Goal: Entertainment & Leisure: Browse casually

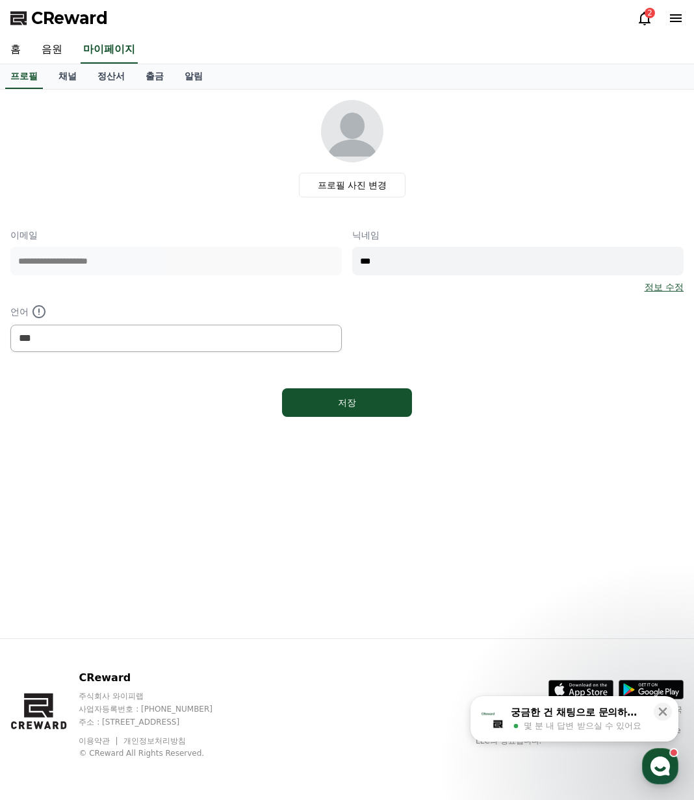
select select "**********"
click at [54, 57] on link "음원" at bounding box center [52, 49] width 42 height 27
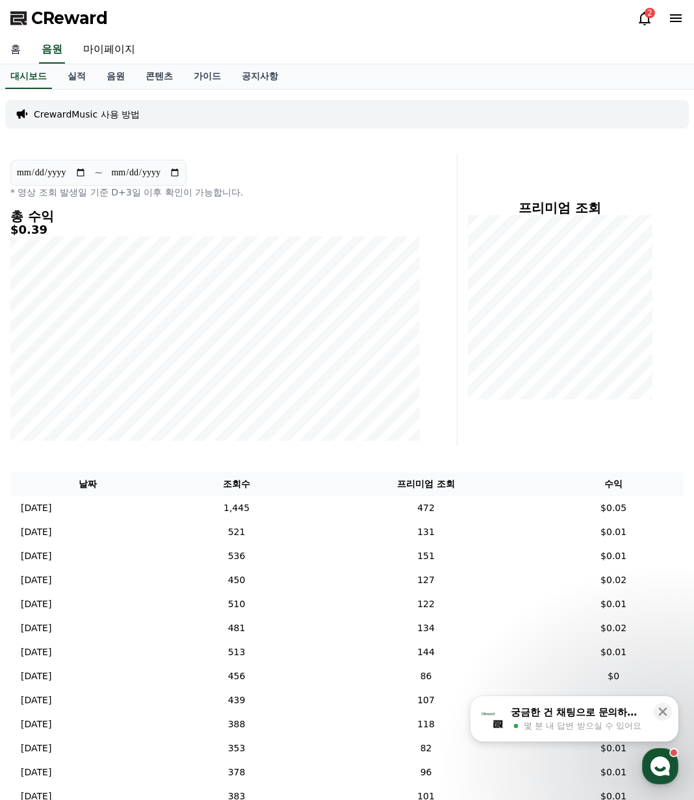
click at [9, 49] on link "홈" at bounding box center [15, 49] width 31 height 27
click at [114, 76] on link "음원" at bounding box center [115, 76] width 39 height 25
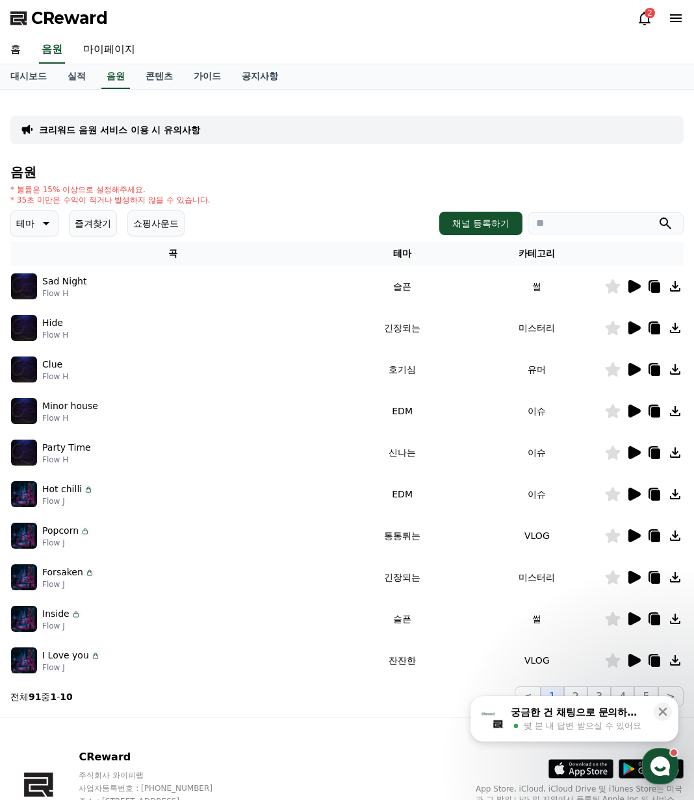
click at [108, 229] on button "즐겨찾기" at bounding box center [93, 223] width 48 height 26
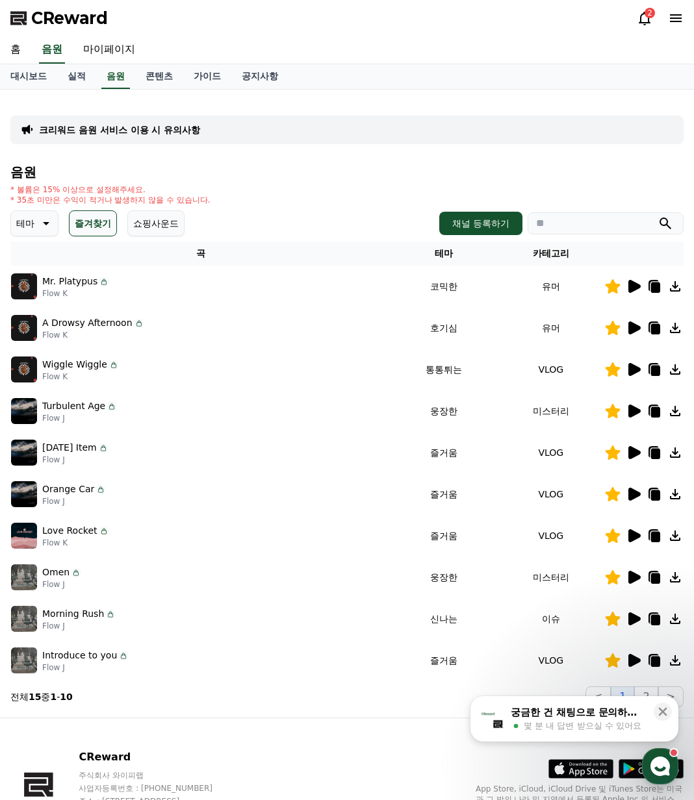
drag, startPoint x: 140, startPoint y: 630, endPoint x: 394, endPoint y: 625, distance: 254.1
click at [146, 630] on div "Morning Rush Flow J" at bounding box center [200, 619] width 379 height 26
click at [667, 711] on icon at bounding box center [662, 712] width 13 height 13
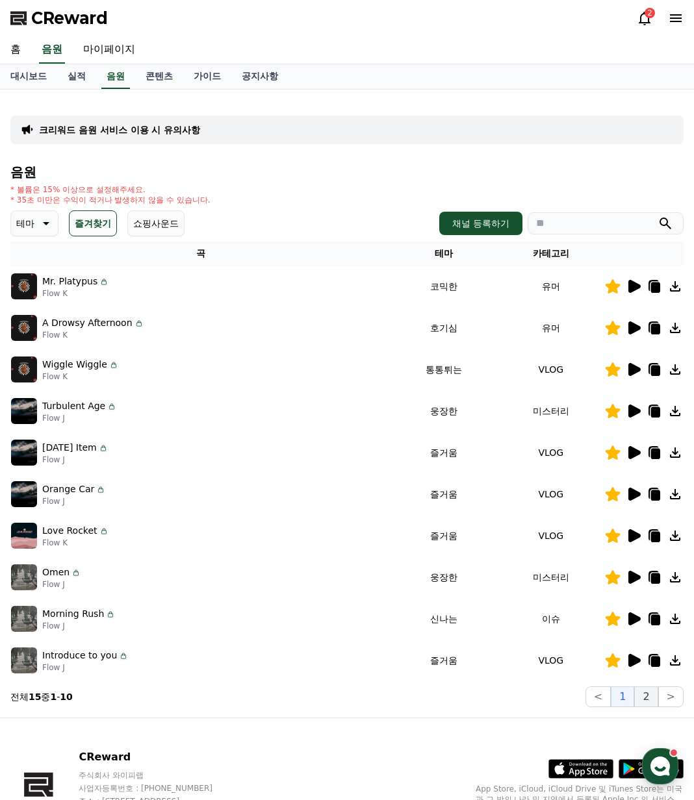
click at [647, 702] on button "2" at bounding box center [645, 697] width 23 height 21
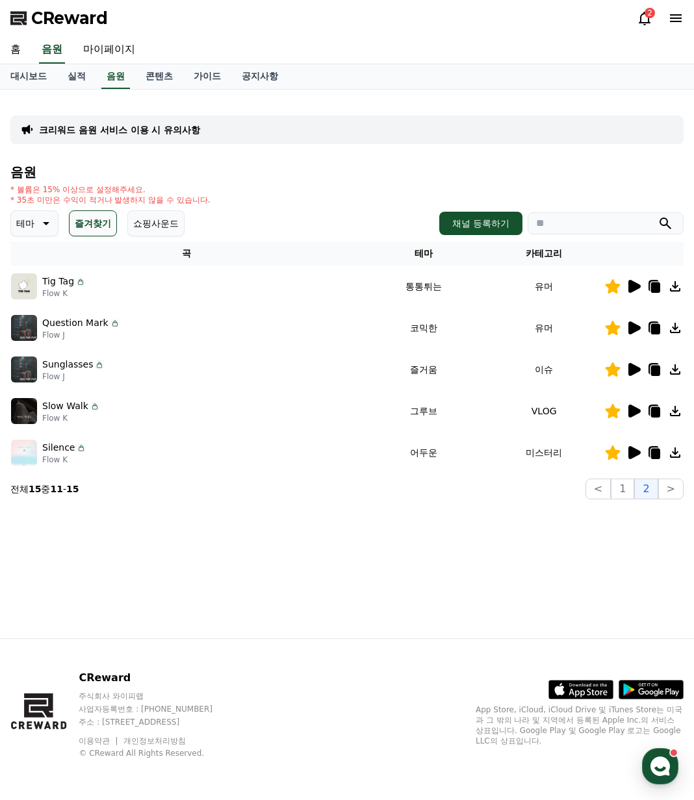
click at [635, 372] on icon at bounding box center [634, 369] width 12 height 13
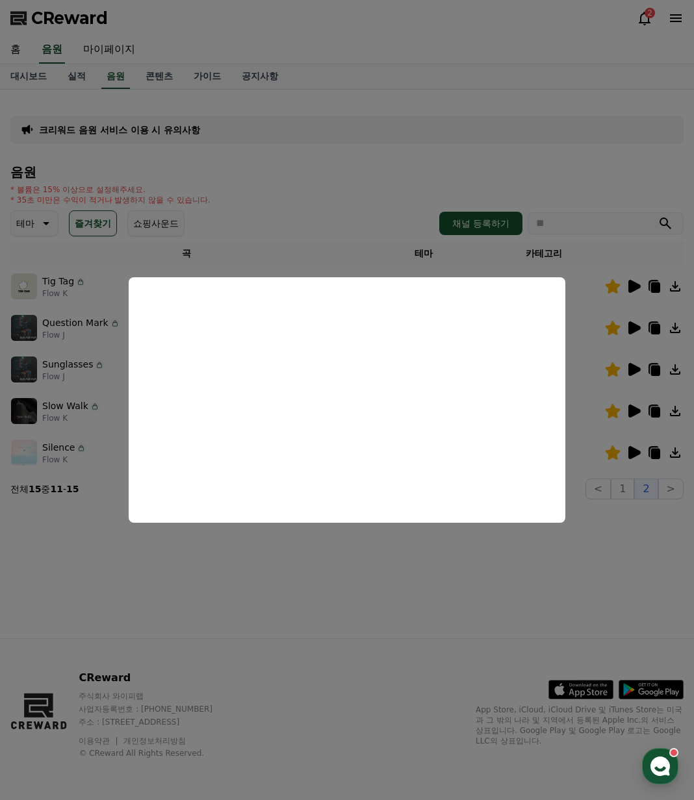
click at [124, 618] on button "close modal" at bounding box center [347, 400] width 694 height 800
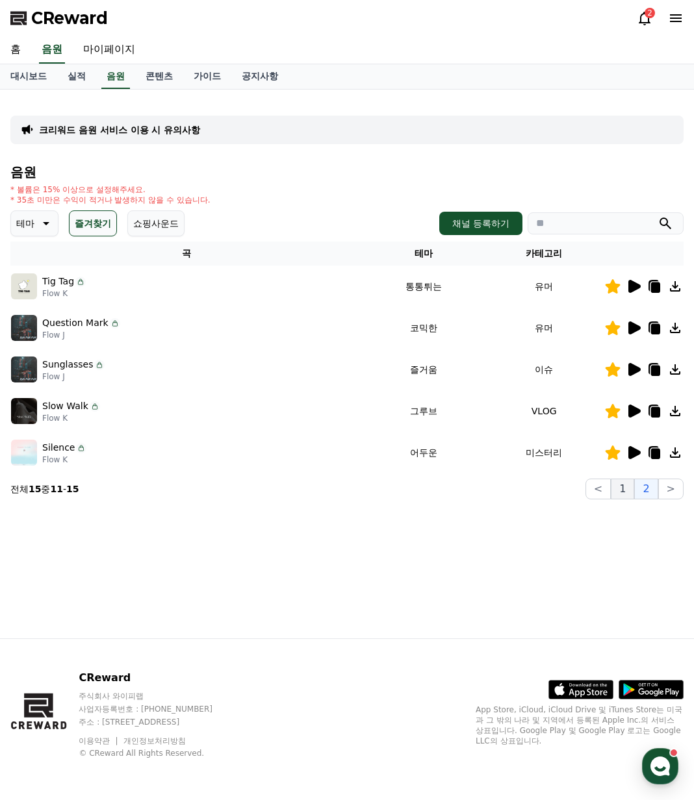
click at [629, 490] on button "1" at bounding box center [622, 489] width 23 height 21
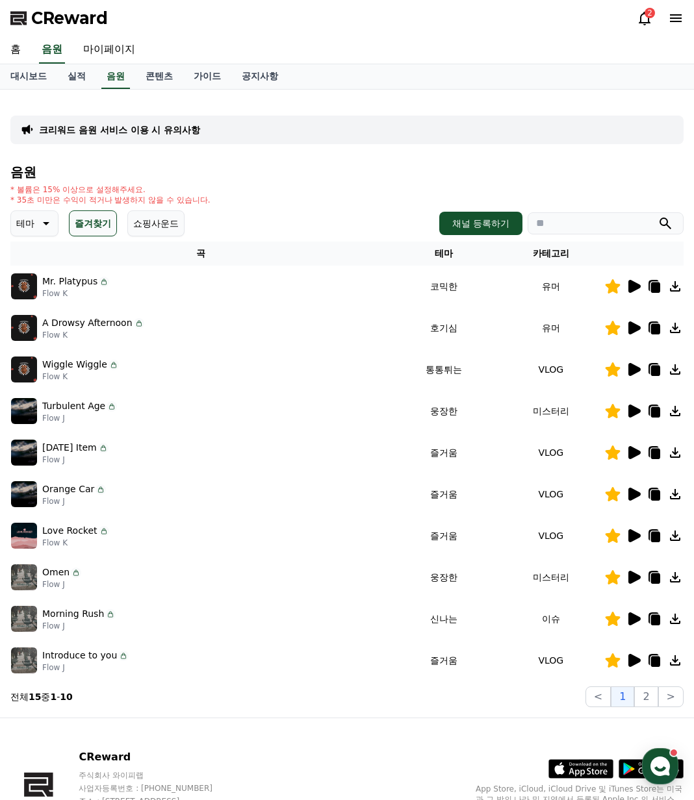
click at [631, 452] on icon at bounding box center [634, 452] width 12 height 13
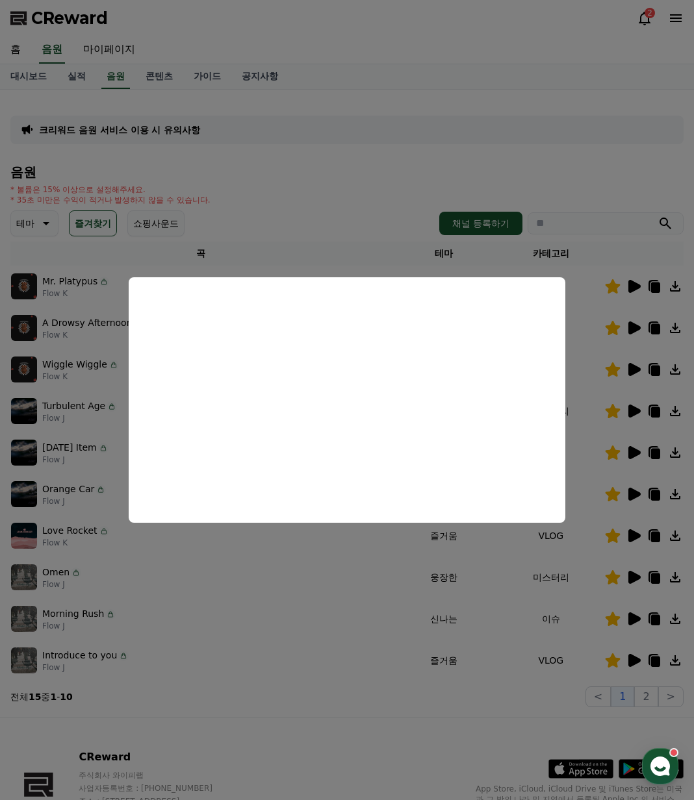
drag, startPoint x: 144, startPoint y: 704, endPoint x: 155, endPoint y: 655, distance: 49.8
click at [144, 703] on button "close modal" at bounding box center [347, 400] width 694 height 800
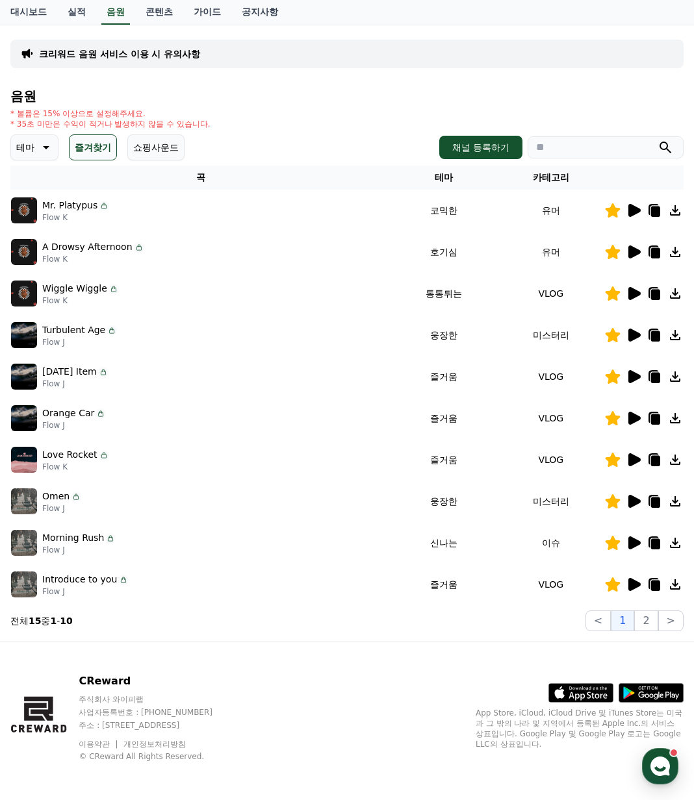
scroll to position [79, 0]
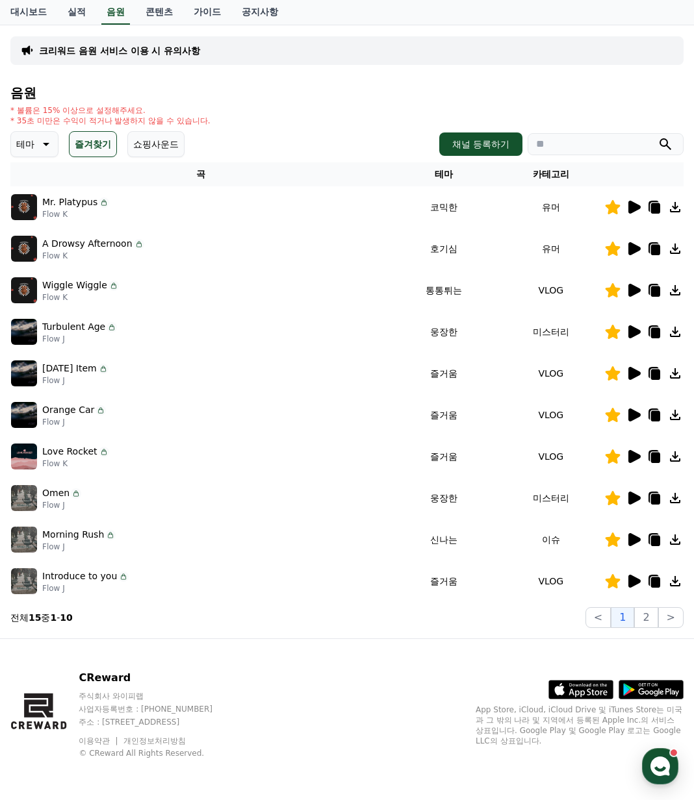
click at [631, 371] on icon at bounding box center [634, 373] width 12 height 13
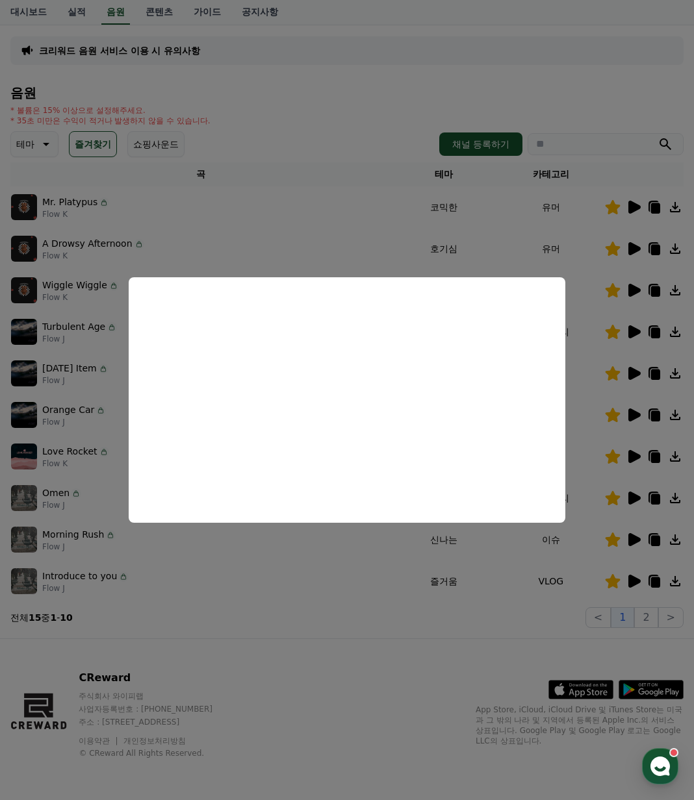
click at [271, 197] on button "close modal" at bounding box center [347, 400] width 694 height 800
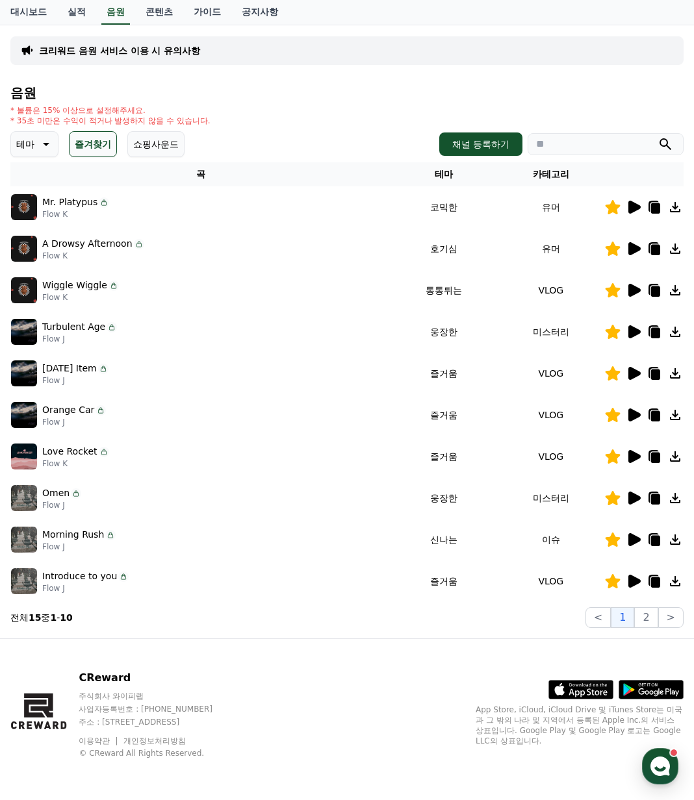
click at [631, 289] on icon at bounding box center [634, 290] width 12 height 13
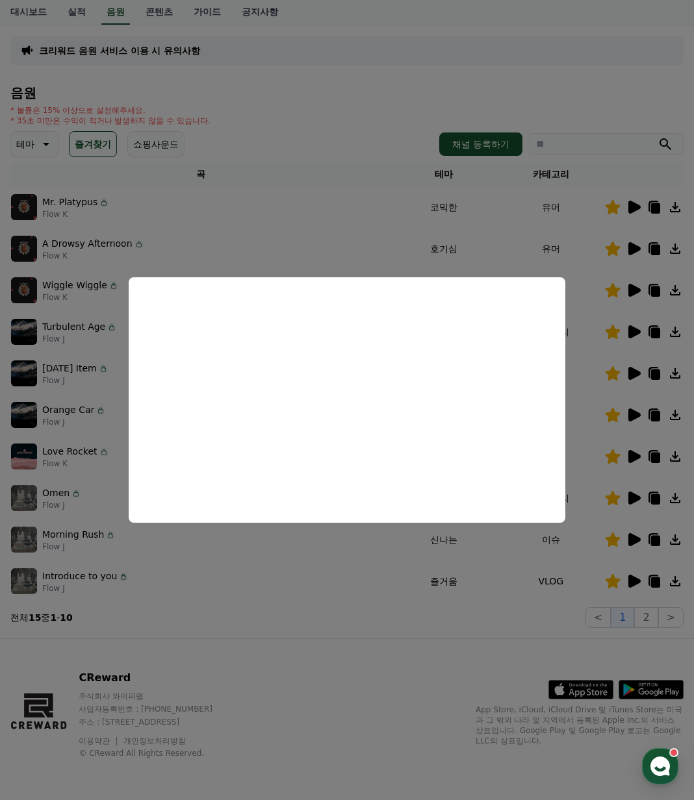
click at [657, 373] on button "close modal" at bounding box center [347, 400] width 694 height 800
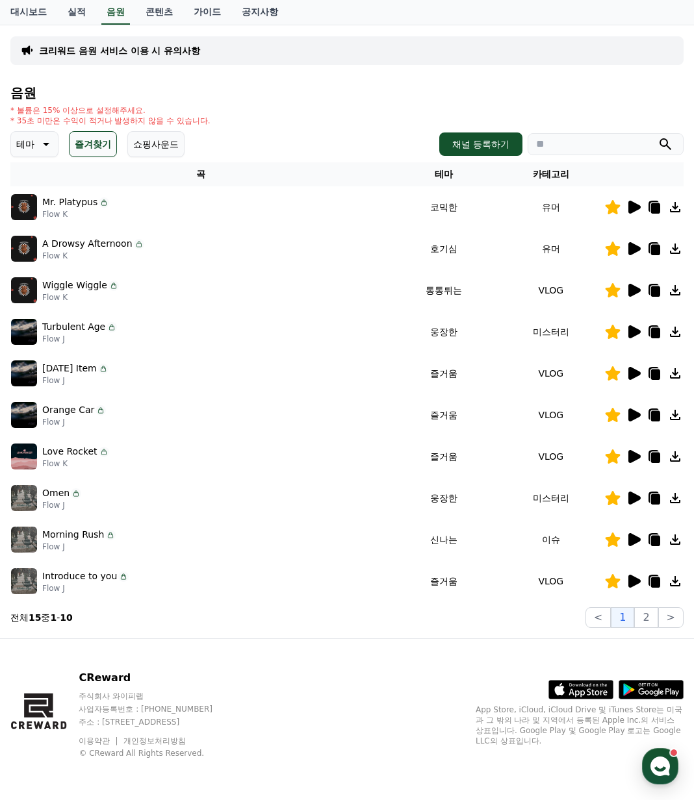
click at [636, 288] on icon at bounding box center [634, 290] width 12 height 13
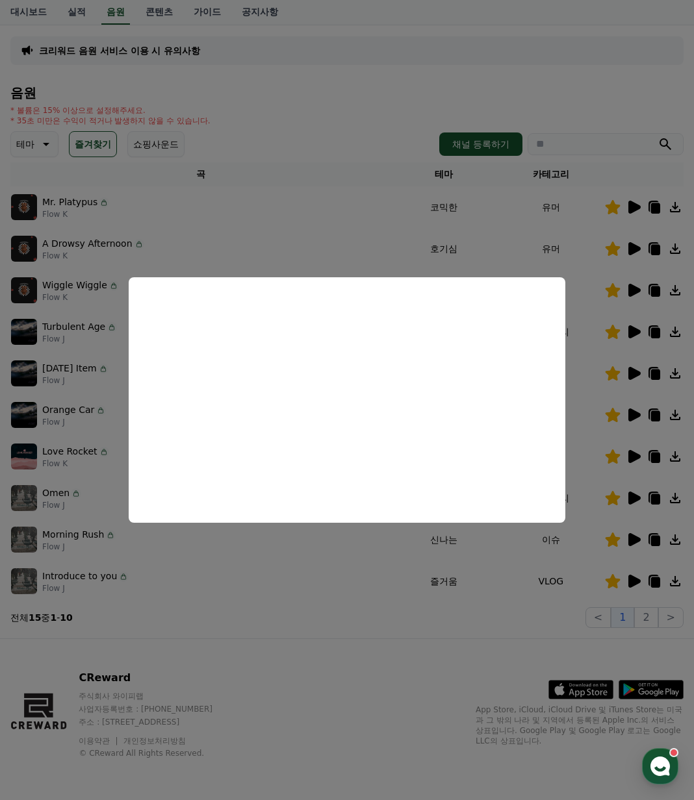
click at [234, 581] on button "close modal" at bounding box center [347, 400] width 694 height 800
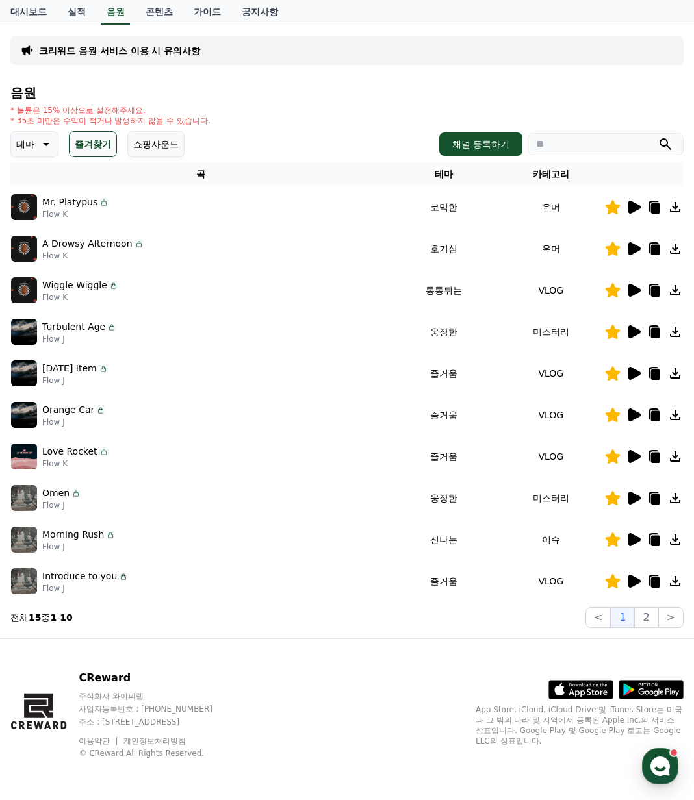
click at [654, 376] on icon at bounding box center [655, 375] width 9 height 10
click at [657, 287] on icon at bounding box center [655, 292] width 9 height 10
click at [128, 379] on div "[DATE] Item Flow J" at bounding box center [200, 374] width 379 height 26
